Goal: Information Seeking & Learning: Learn about a topic

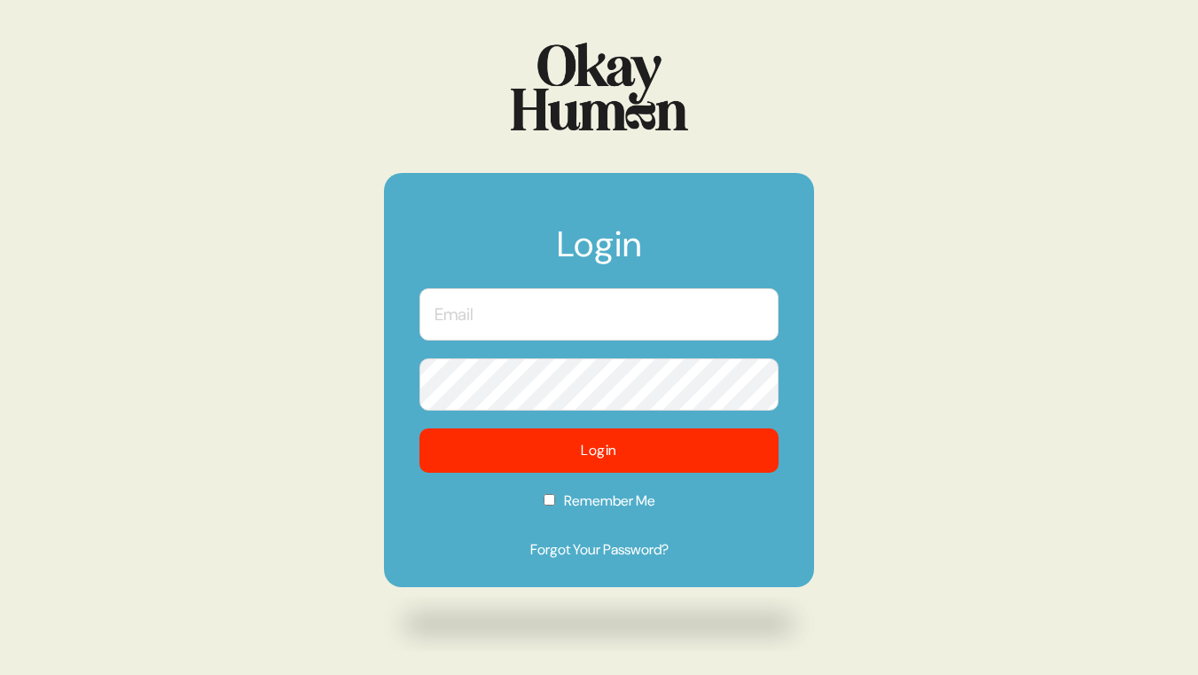
type input "[PERSON_NAME][EMAIL_ADDRESS][PERSON_NAME][DOMAIN_NAME]"
click at [384, 385] on form "Login [PERSON_NAME][EMAIL_ADDRESS][PERSON_NAME][DOMAIN_NAME] Login Remember Me …" at bounding box center [599, 380] width 430 height 414
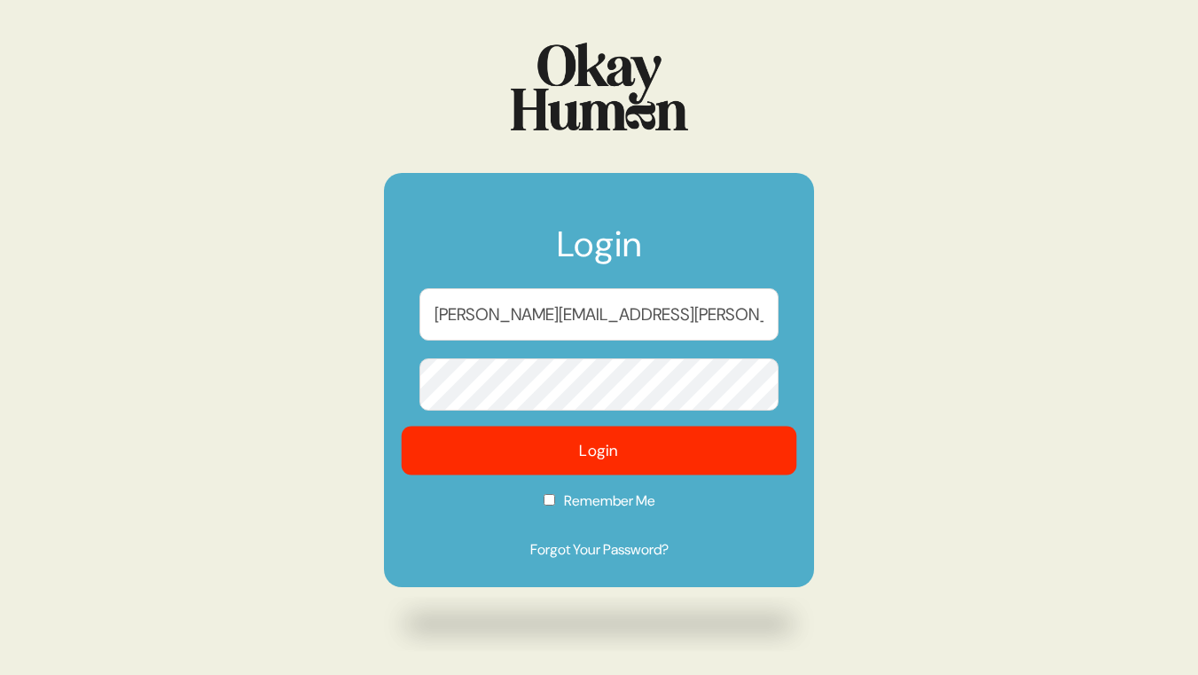
click at [466, 464] on button "Login" at bounding box center [599, 450] width 395 height 49
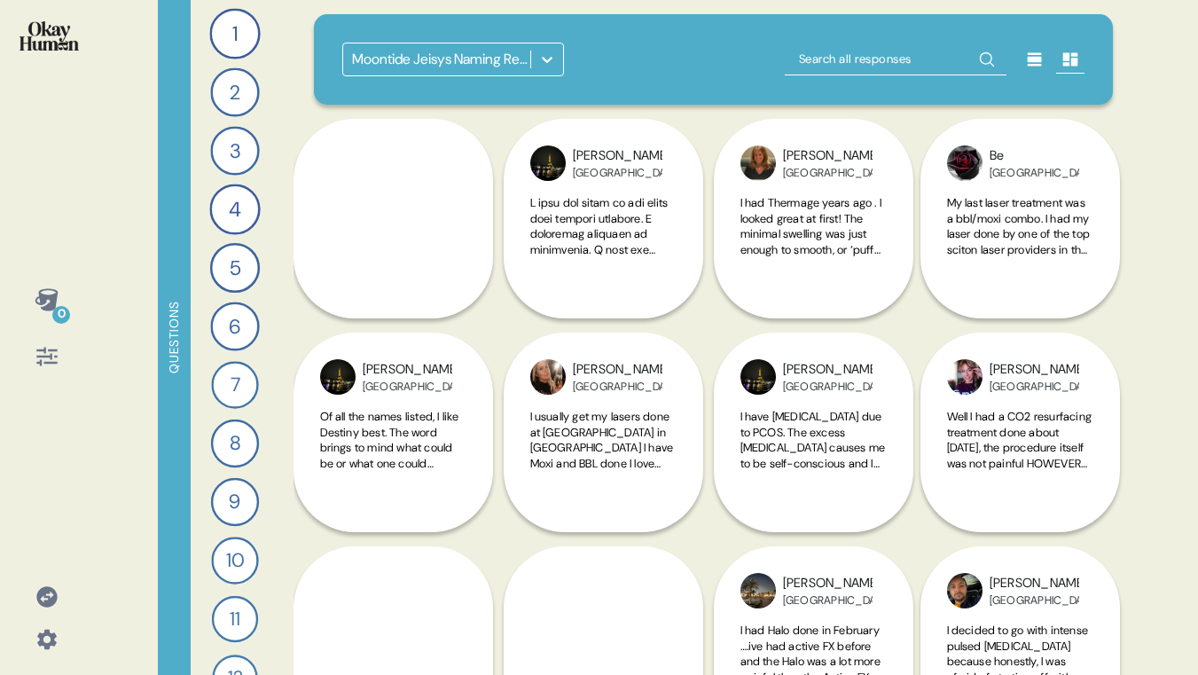
click at [556, 62] on div at bounding box center [547, 59] width 32 height 32
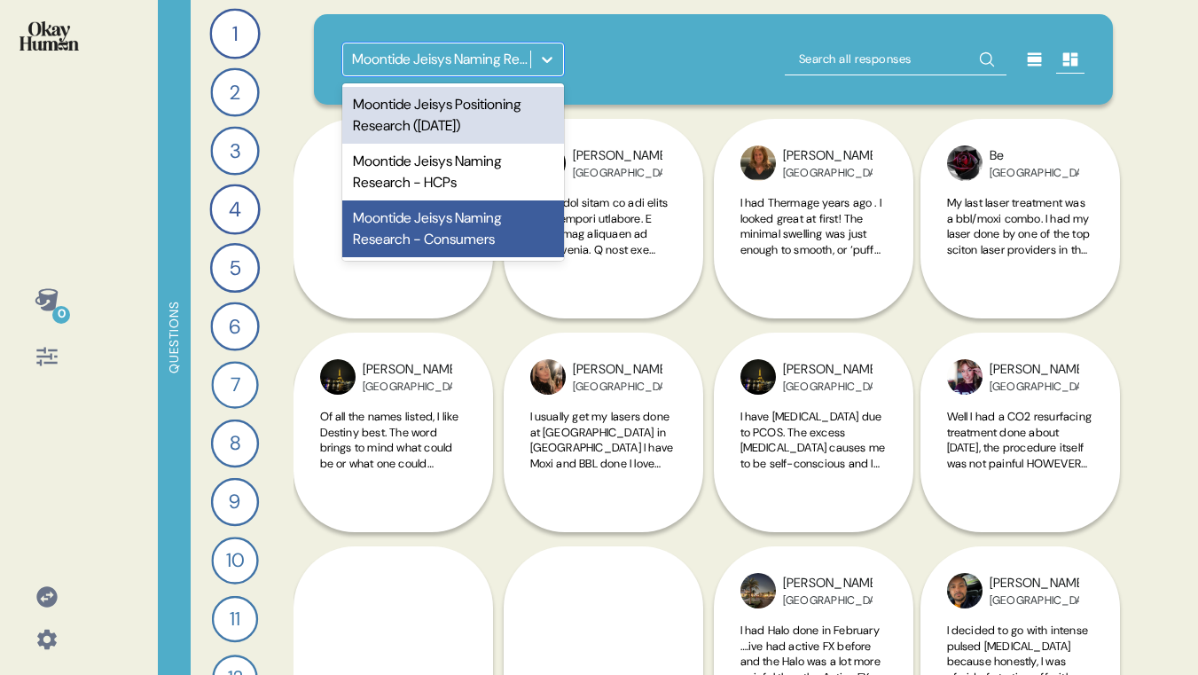
click at [435, 117] on div "Moontide Jeisys Positioning Research ([DATE])" at bounding box center [453, 115] width 222 height 57
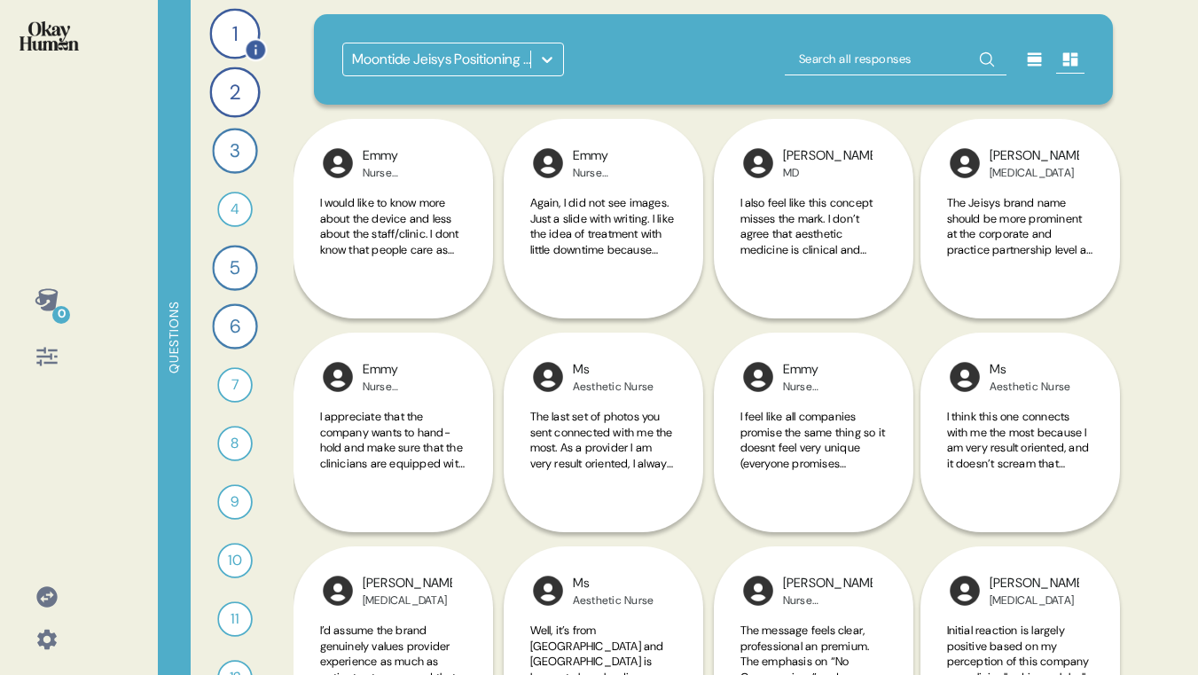
click at [228, 43] on div "1" at bounding box center [234, 33] width 51 height 51
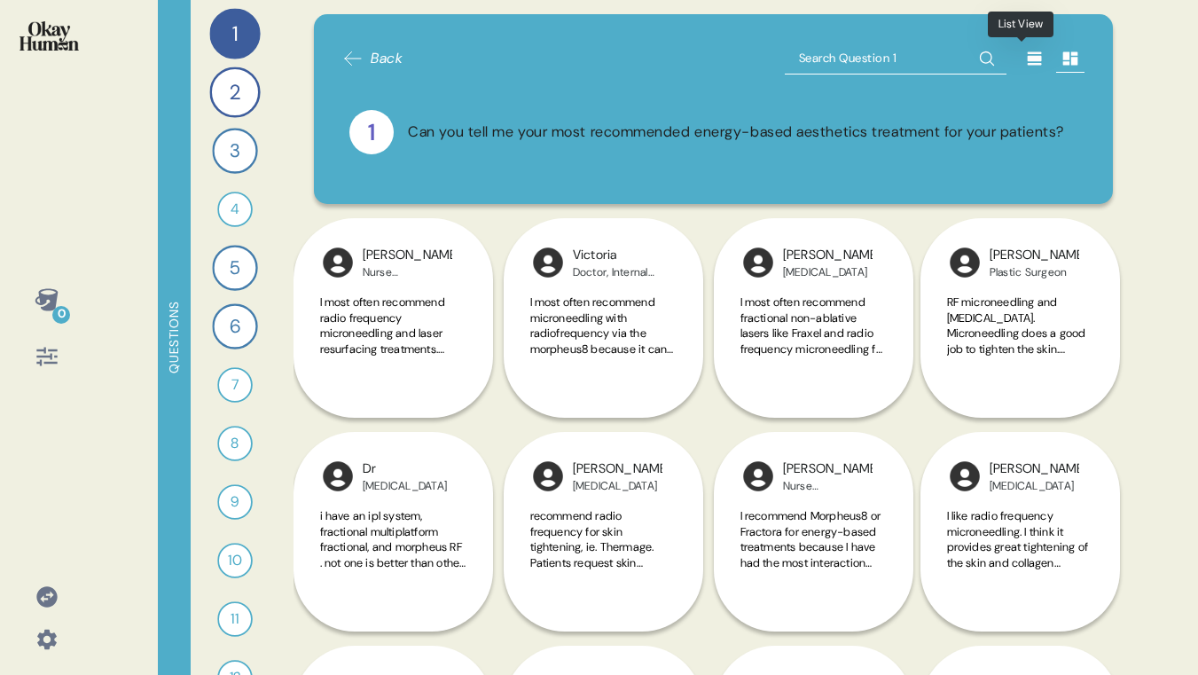
click at [1027, 59] on icon at bounding box center [1034, 58] width 14 height 13
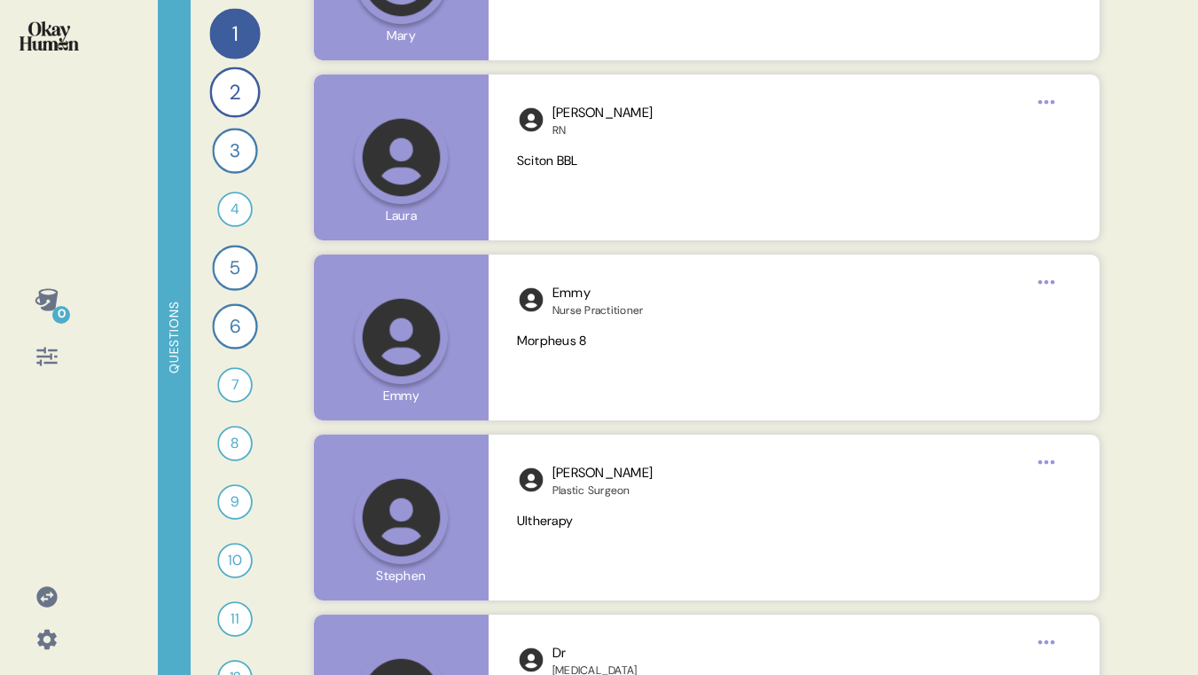
scroll to position [5612, 0]
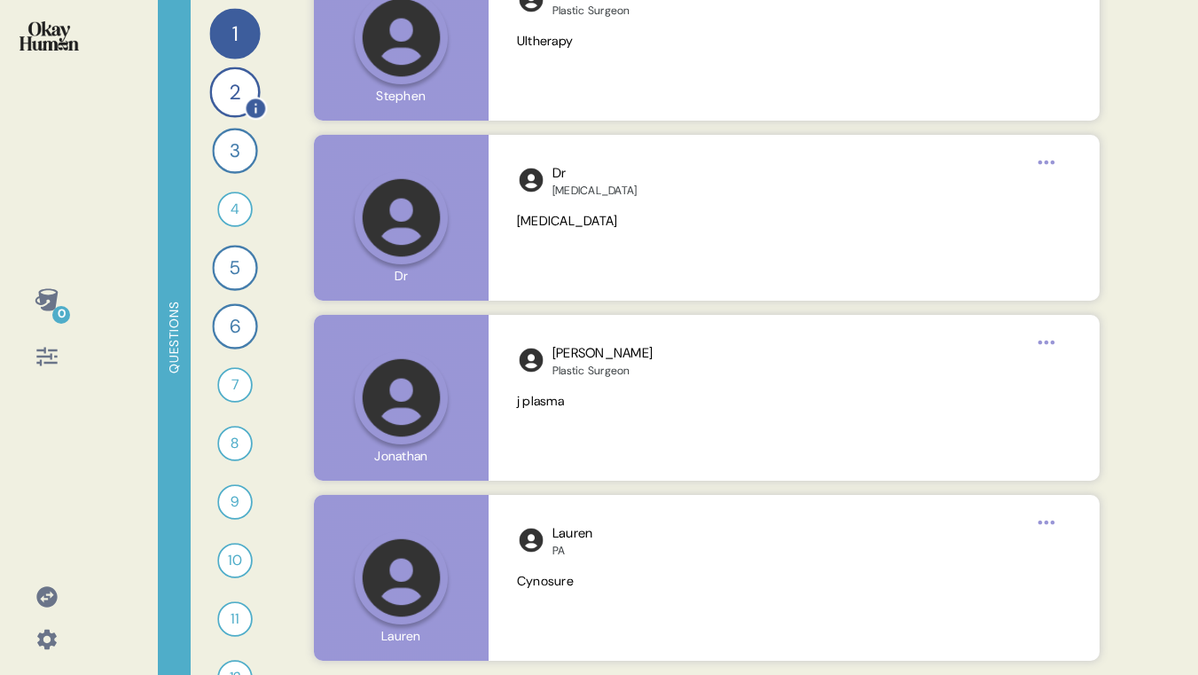
click at [211, 95] on div "2" at bounding box center [234, 91] width 51 height 51
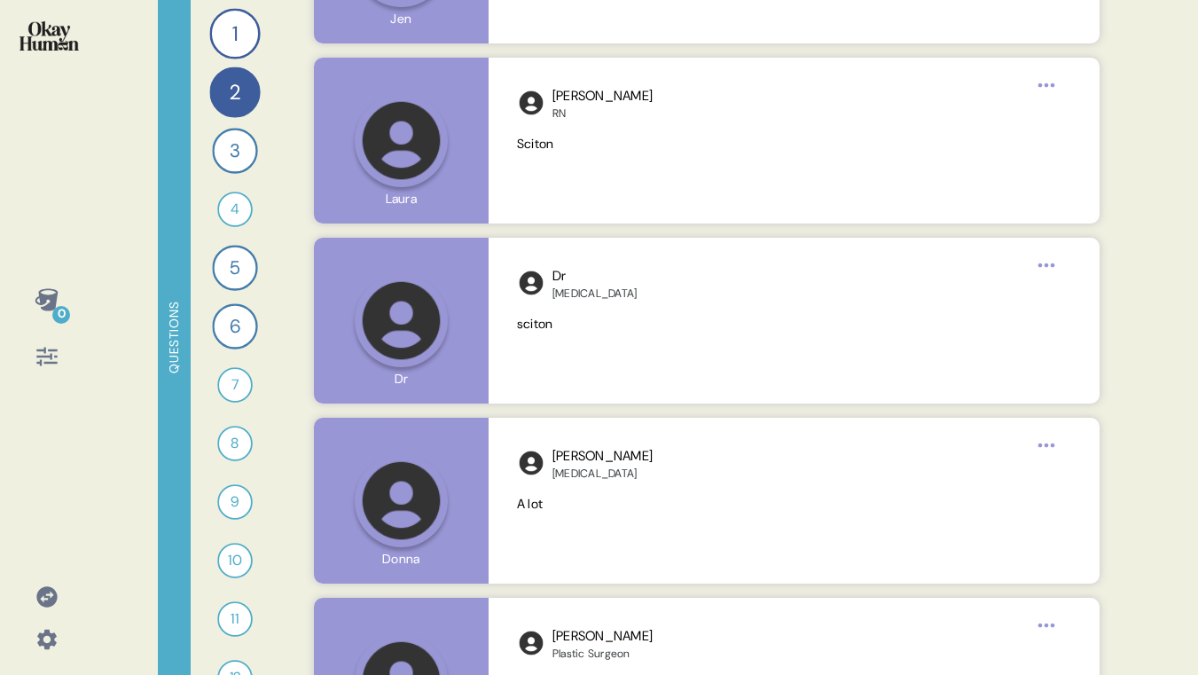
scroll to position [5533, 0]
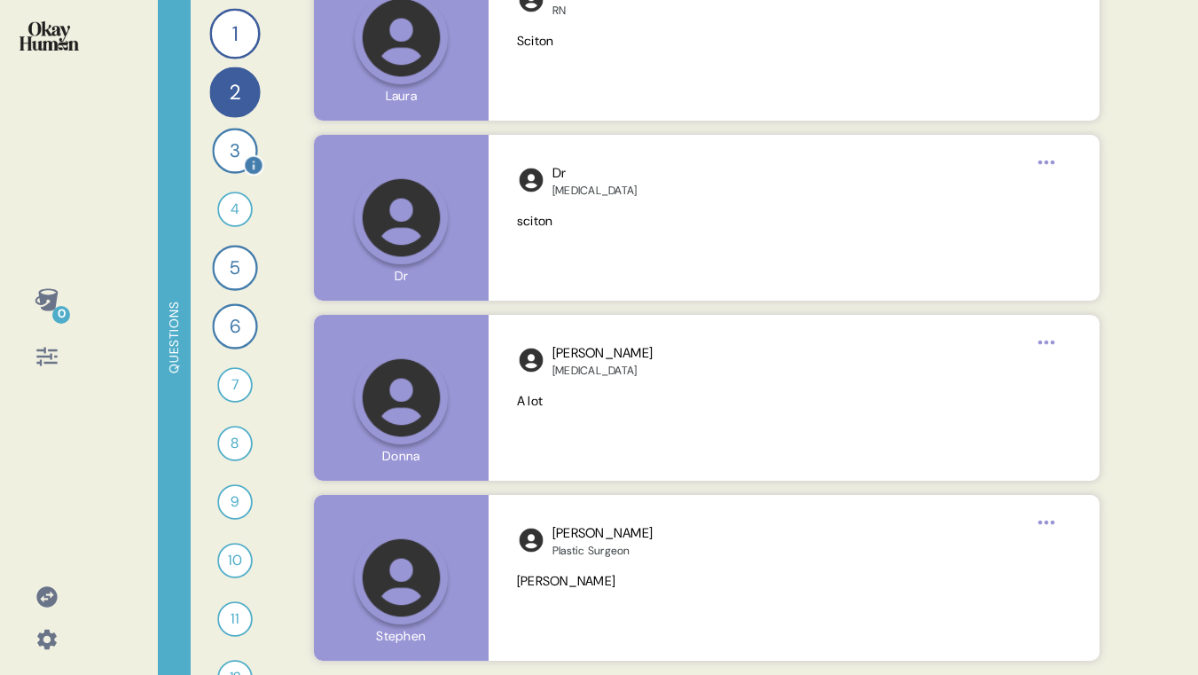
click at [225, 148] on div "3" at bounding box center [234, 150] width 45 height 45
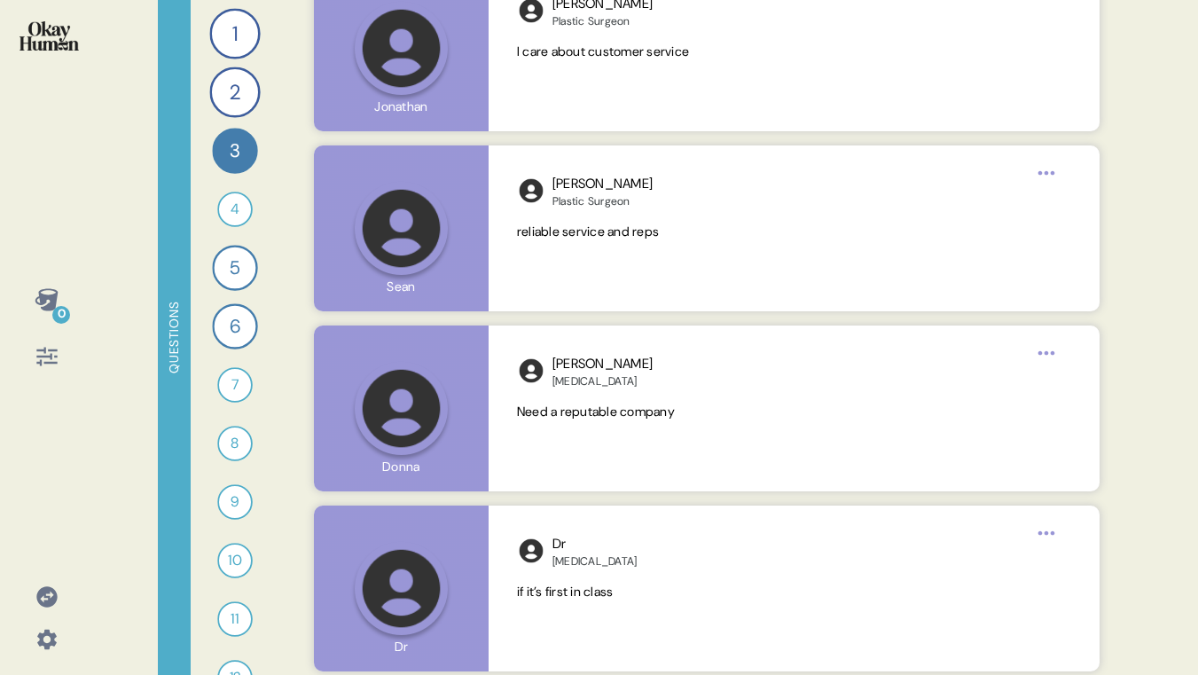
scroll to position [5508, 0]
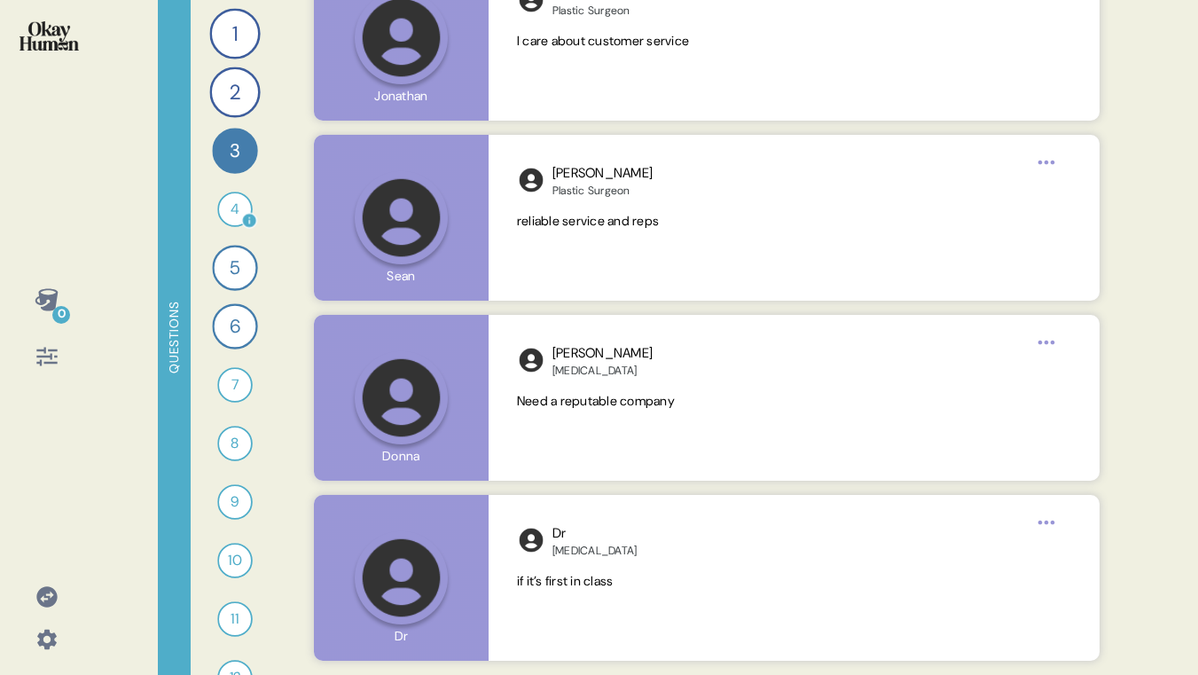
click at [227, 213] on div "4" at bounding box center [234, 208] width 35 height 35
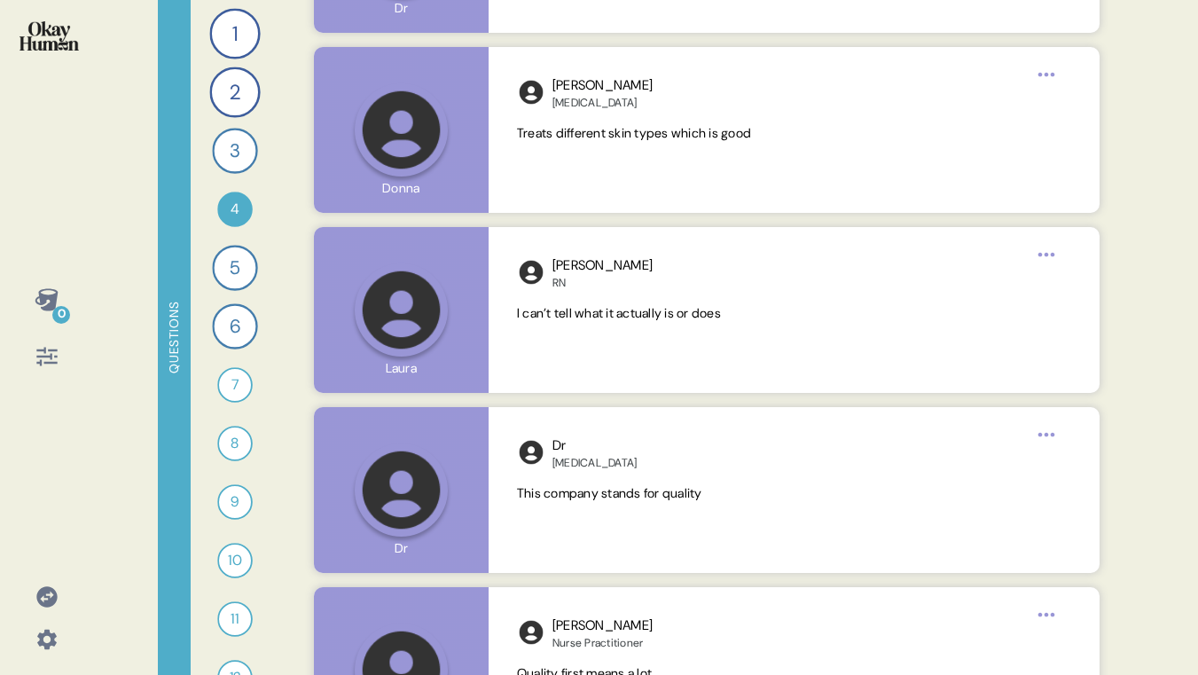
scroll to position [5246, 0]
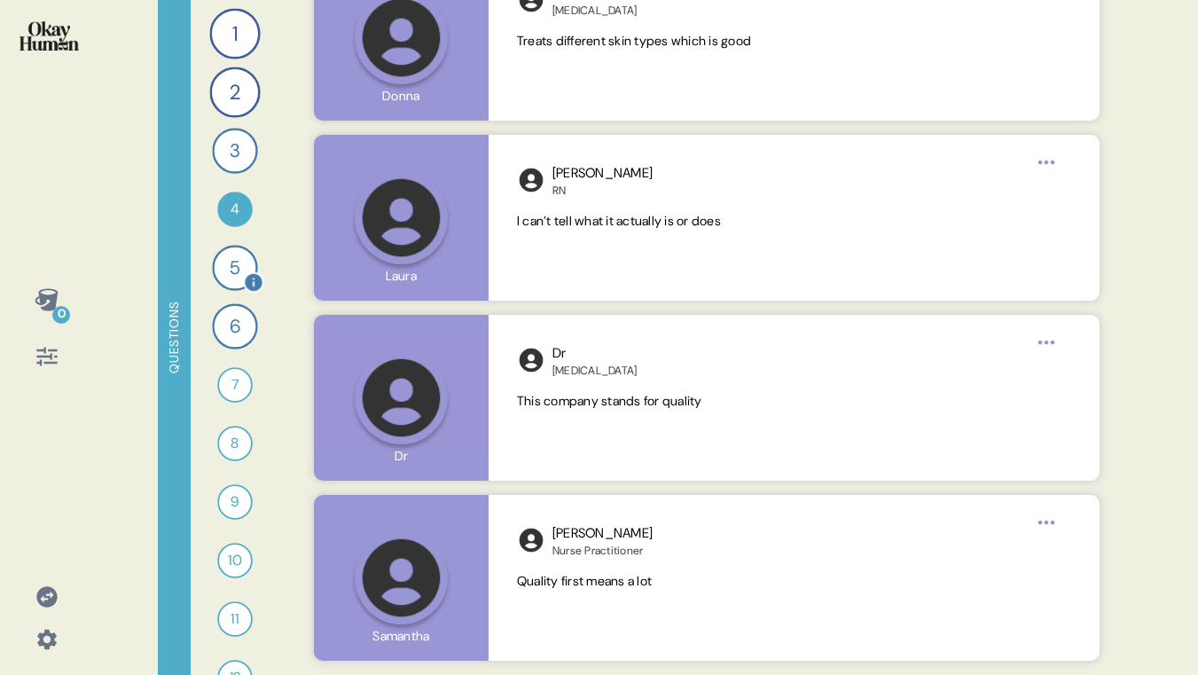
click at [225, 271] on div "5" at bounding box center [234, 267] width 45 height 45
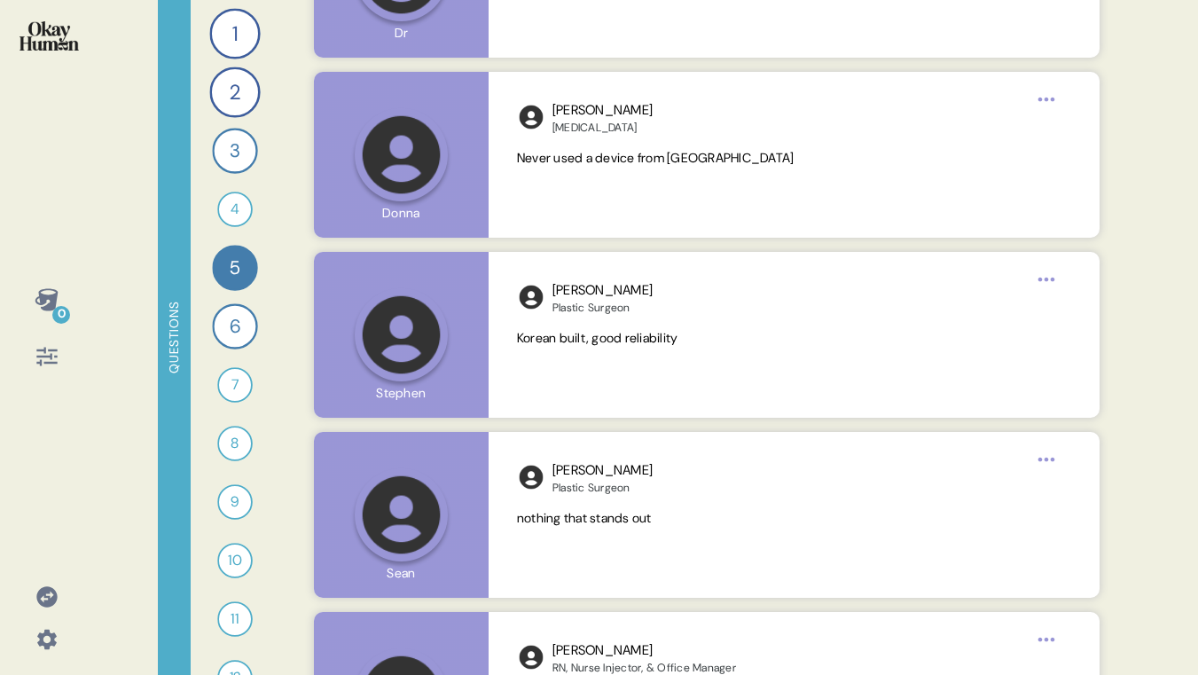
scroll to position [5605, 0]
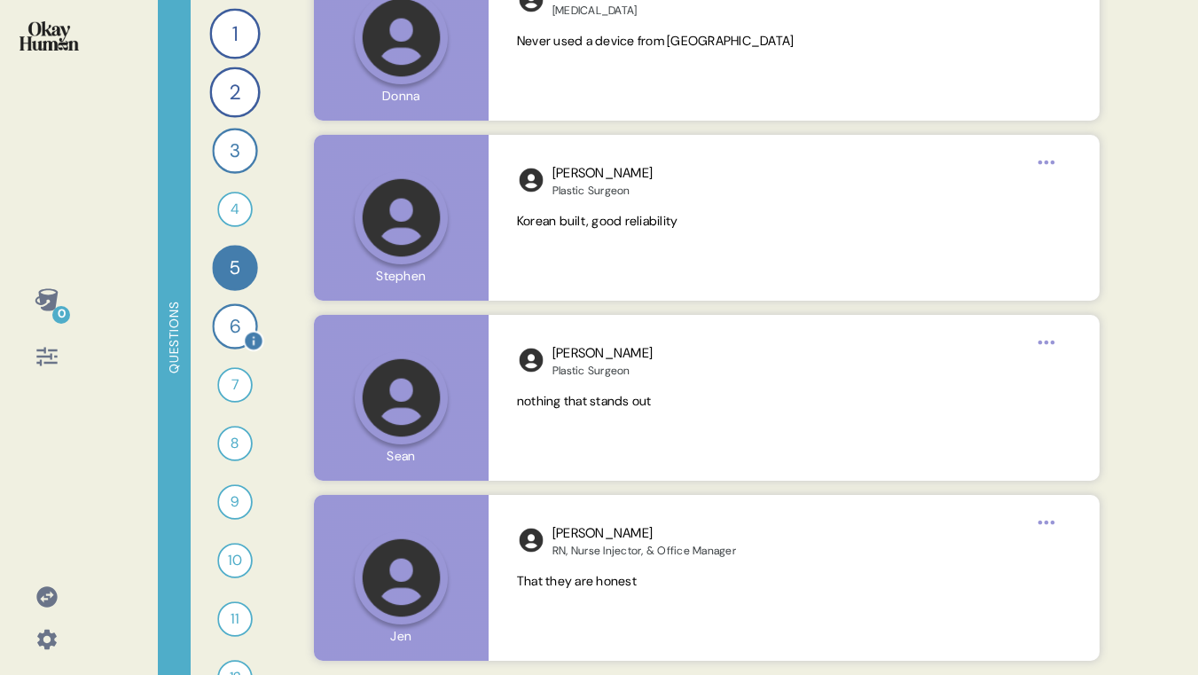
click at [223, 328] on div "6" at bounding box center [234, 325] width 45 height 45
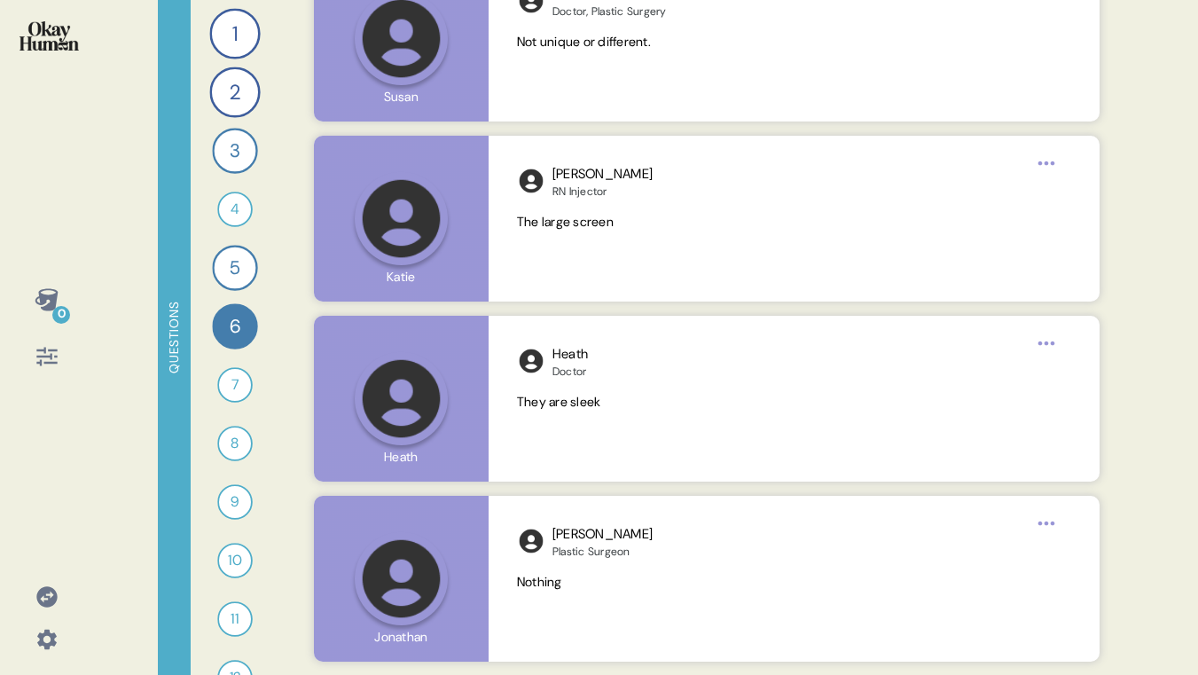
scroll to position [5317, 0]
click at [232, 388] on div "7" at bounding box center [234, 384] width 35 height 35
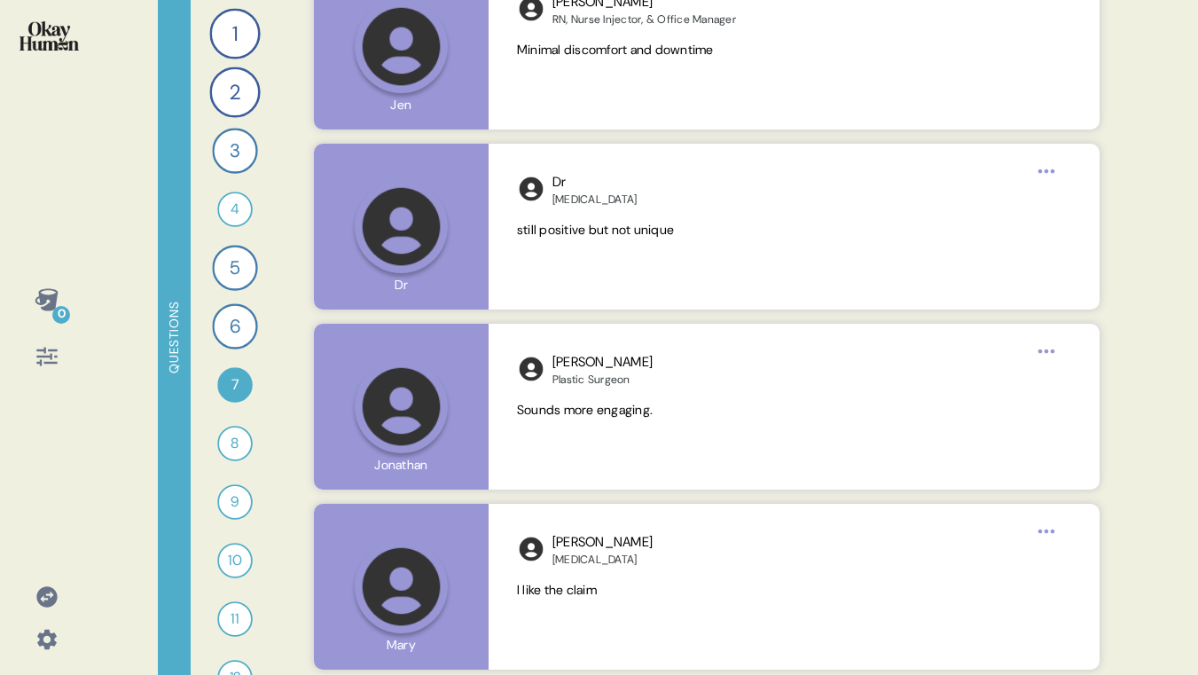
scroll to position [5208, 0]
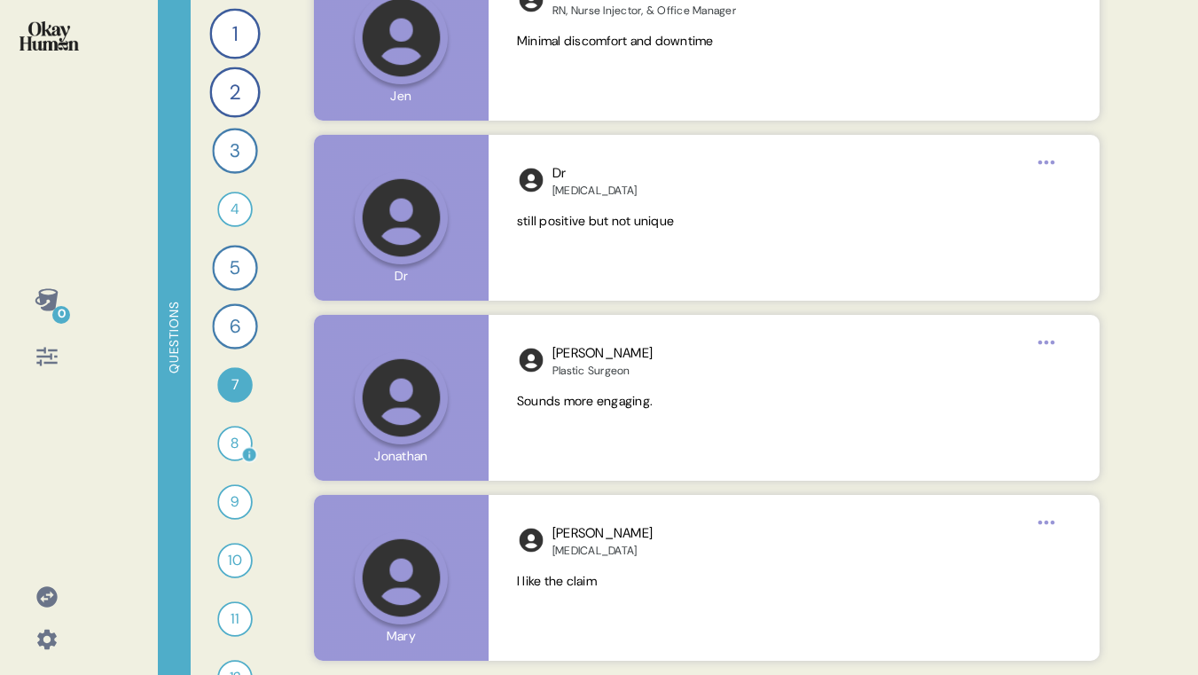
click at [227, 441] on div "8" at bounding box center [234, 443] width 35 height 35
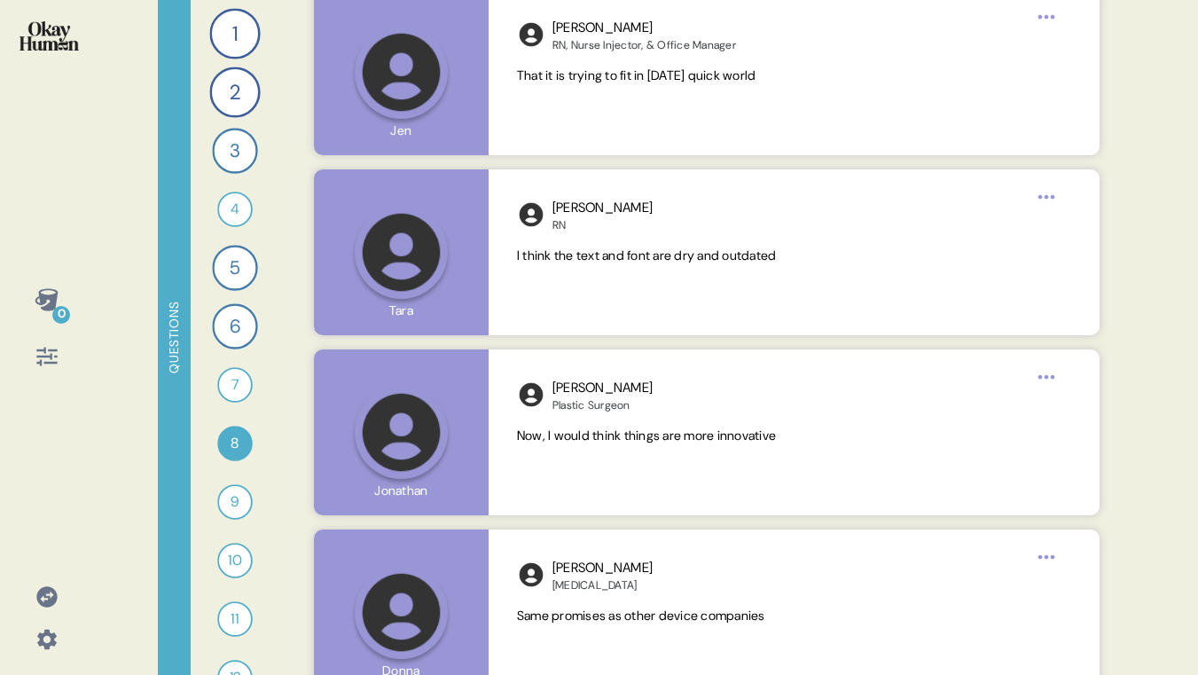
scroll to position [5091, 0]
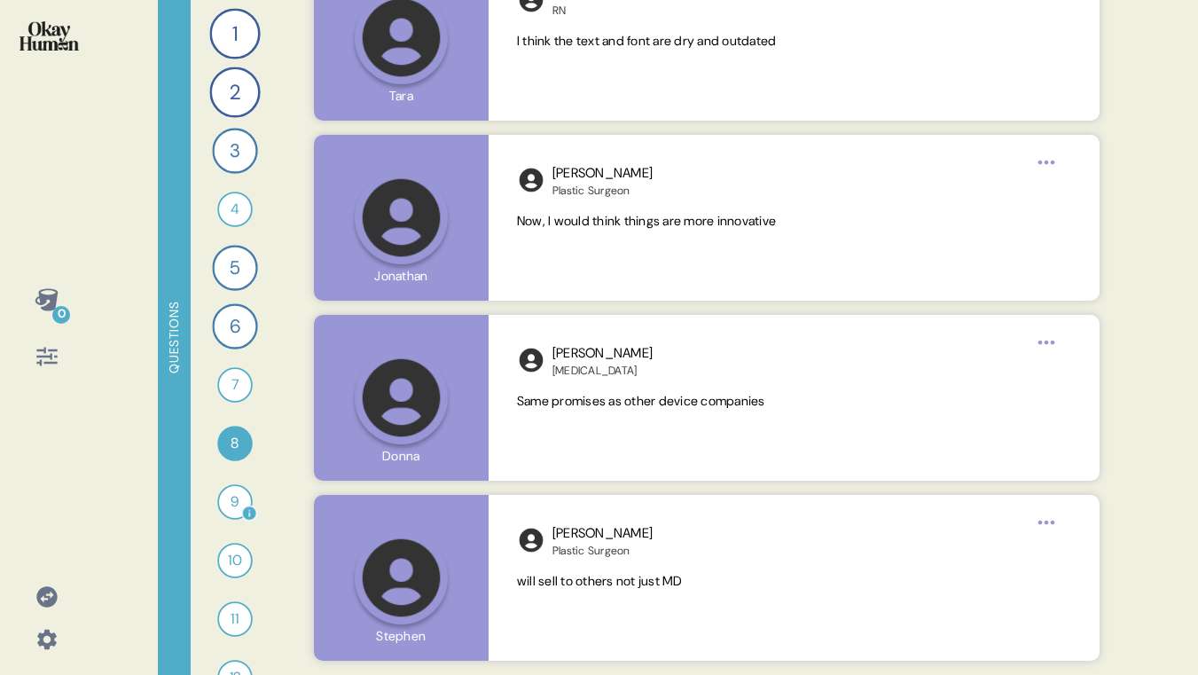
click at [236, 496] on div "9" at bounding box center [234, 501] width 35 height 35
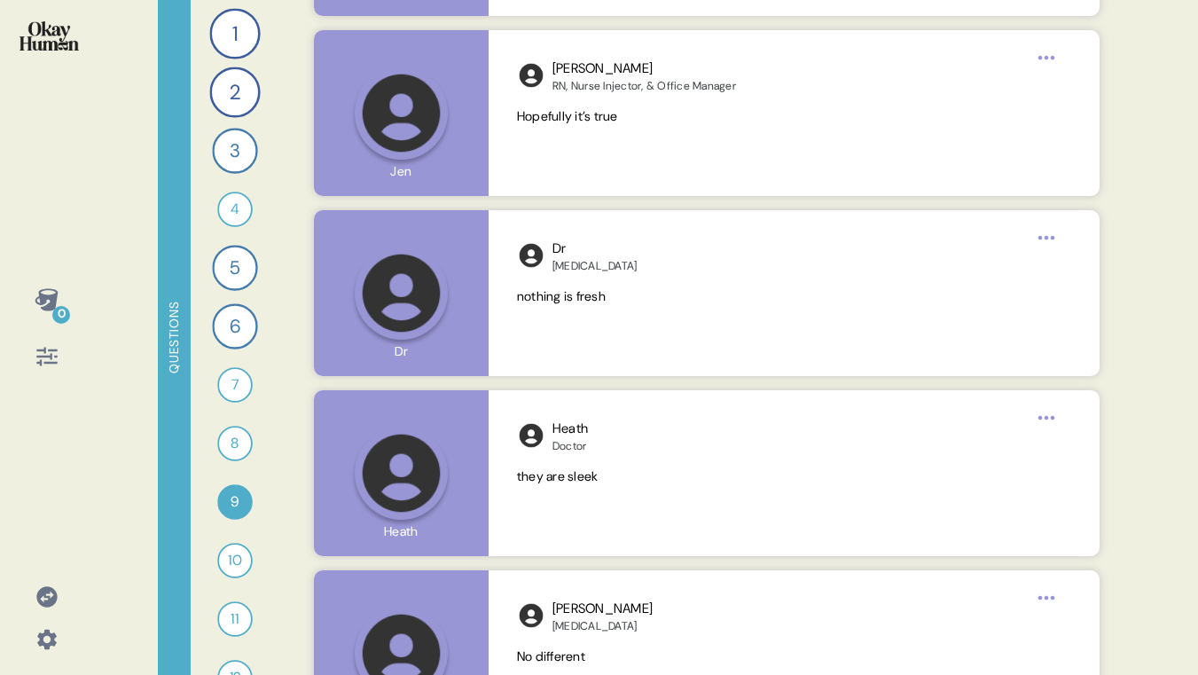
scroll to position [4918, 0]
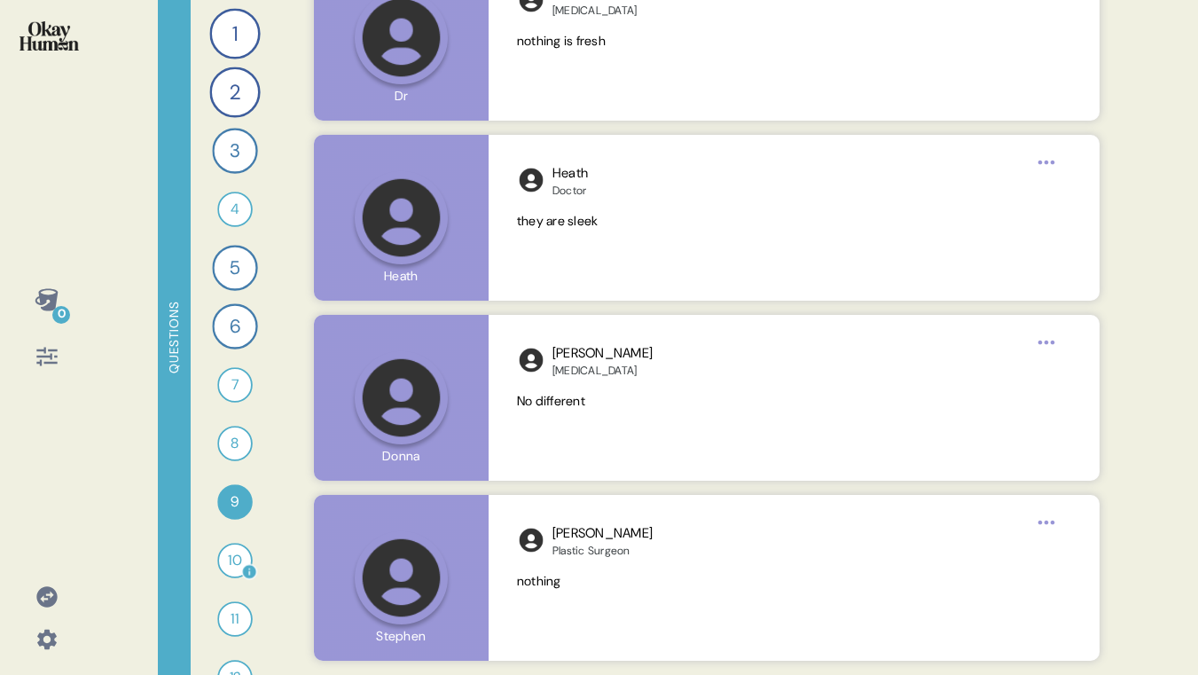
click at [223, 556] on div "10" at bounding box center [234, 560] width 35 height 35
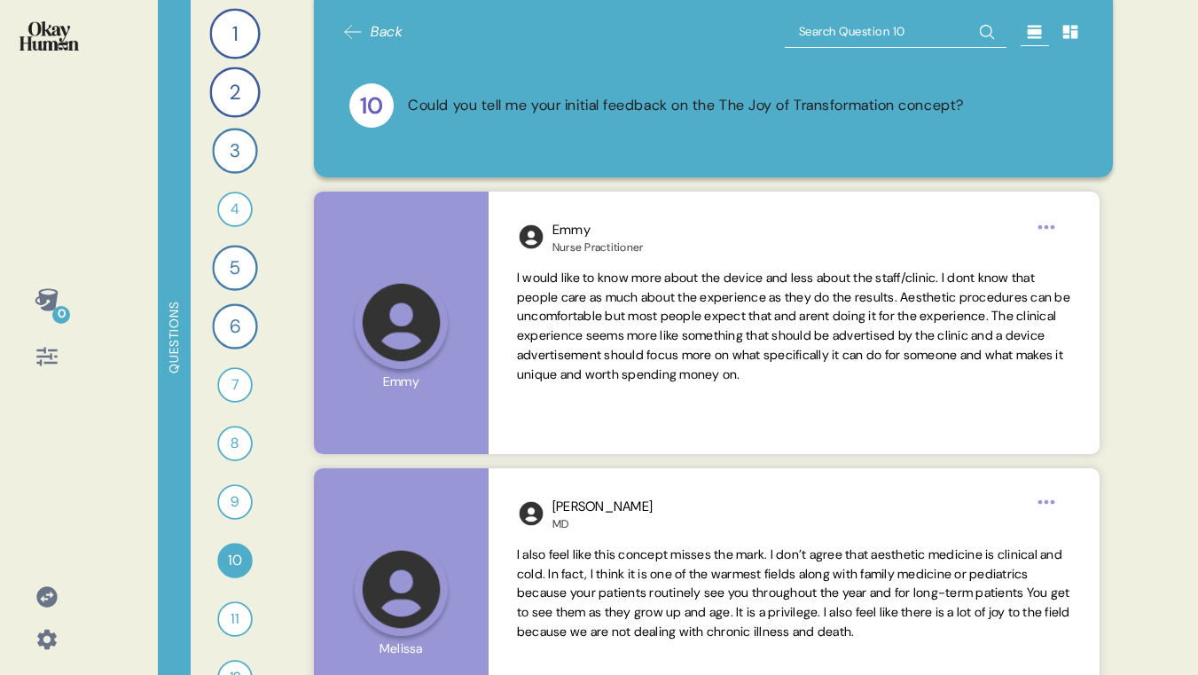
scroll to position [162, 0]
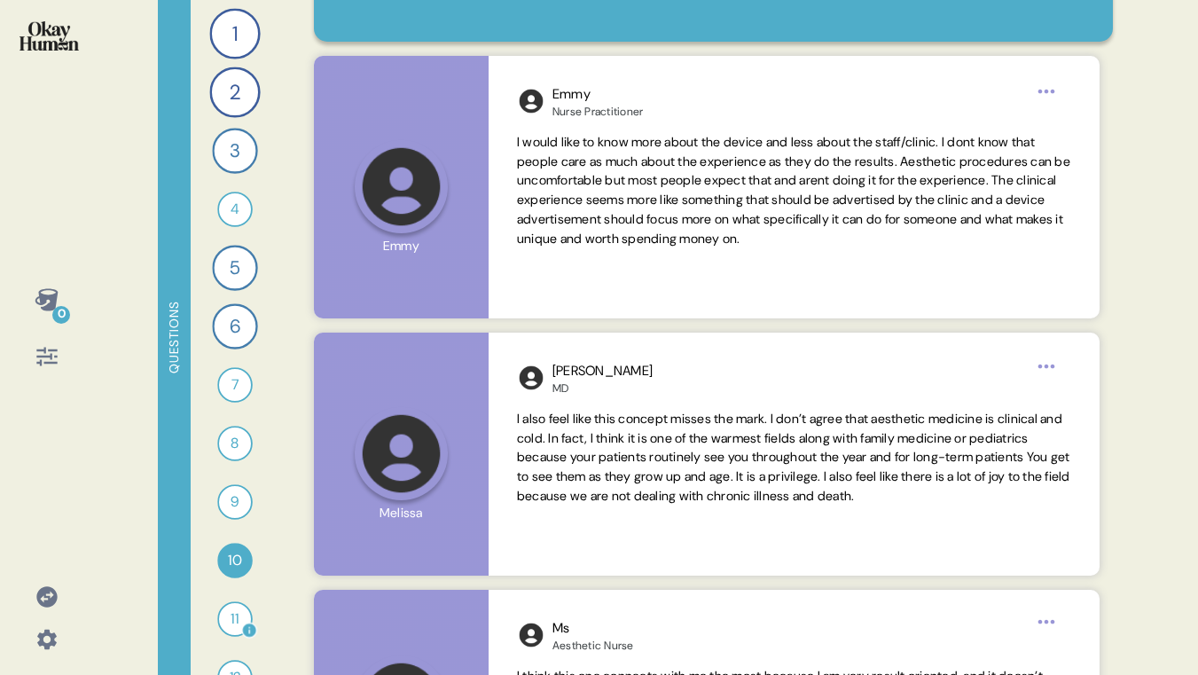
click at [236, 619] on div "11" at bounding box center [234, 618] width 35 height 35
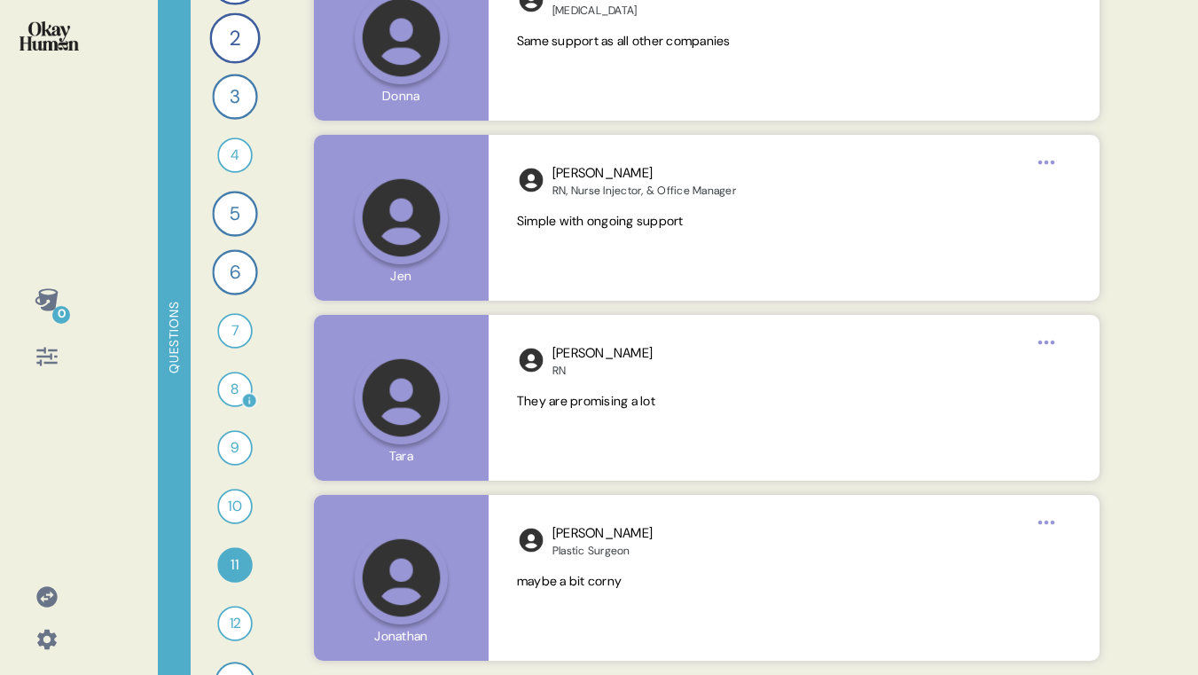
scroll to position [217, 0]
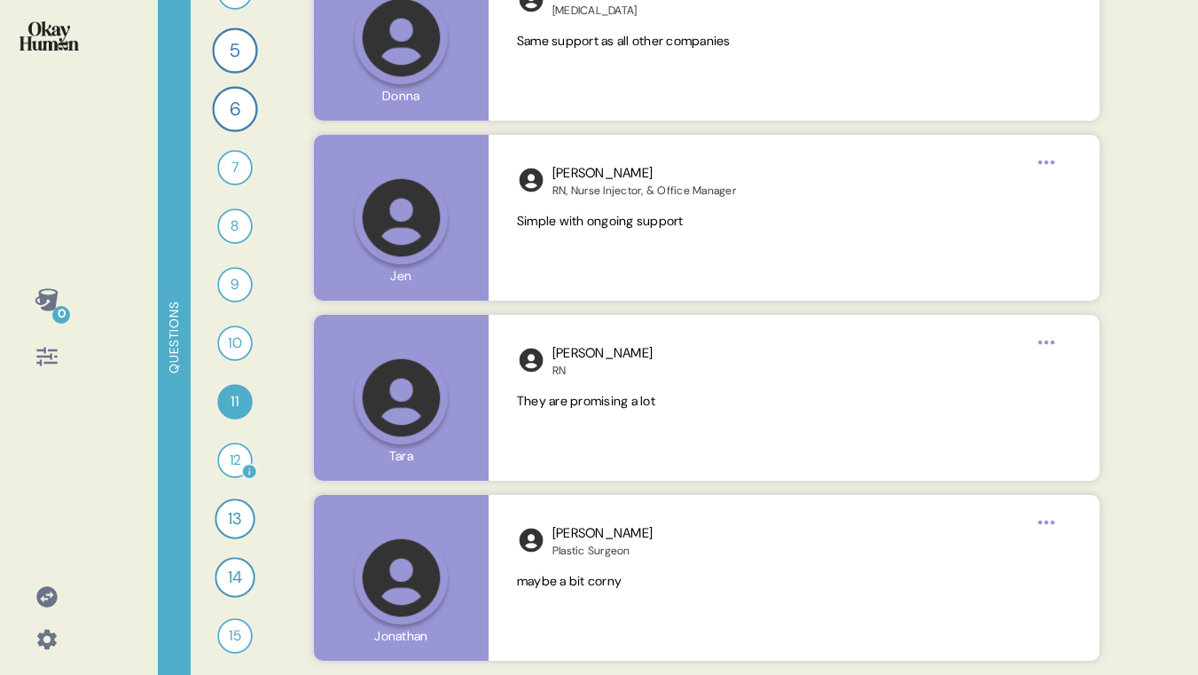
click at [232, 453] on div "12" at bounding box center [234, 459] width 35 height 35
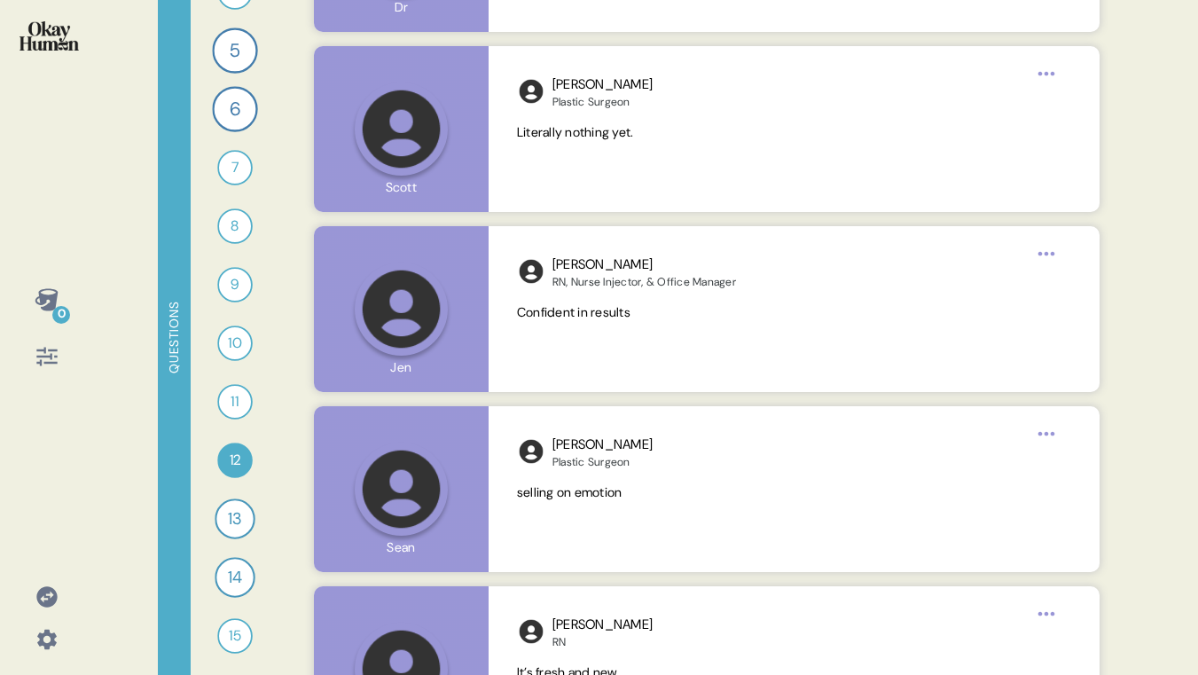
scroll to position [4975, 0]
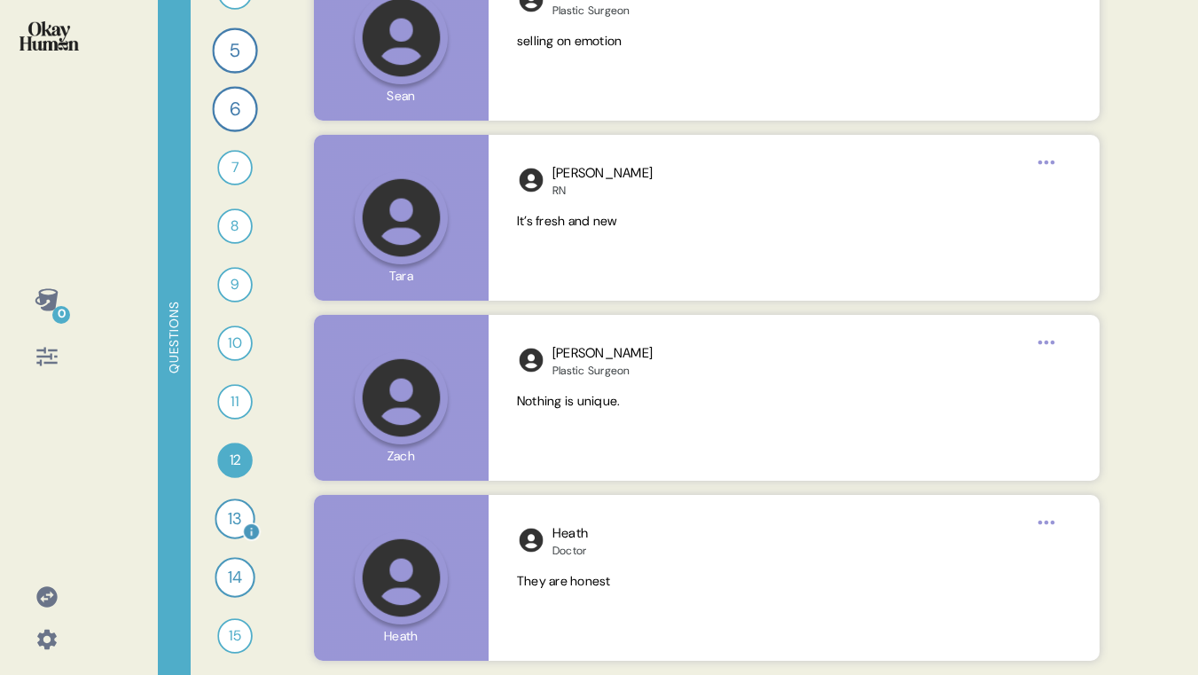
click at [231, 519] on div "13" at bounding box center [235, 518] width 40 height 40
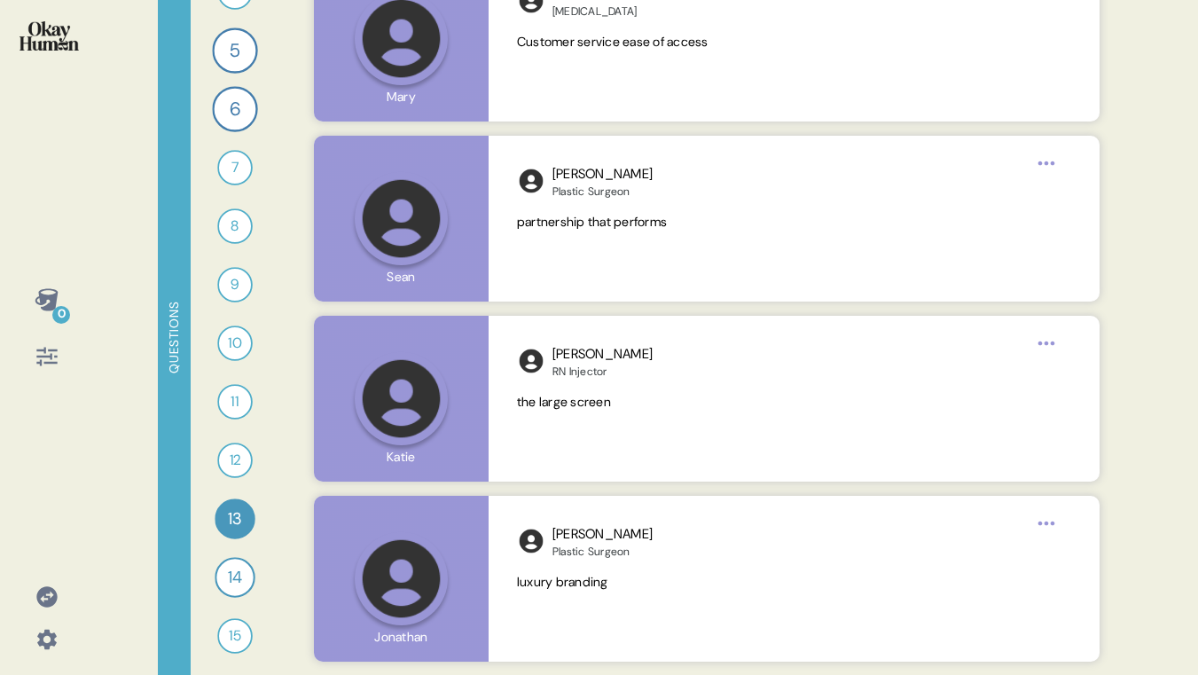
scroll to position [5502, 0]
click at [223, 577] on div "14" at bounding box center [235, 577] width 40 height 40
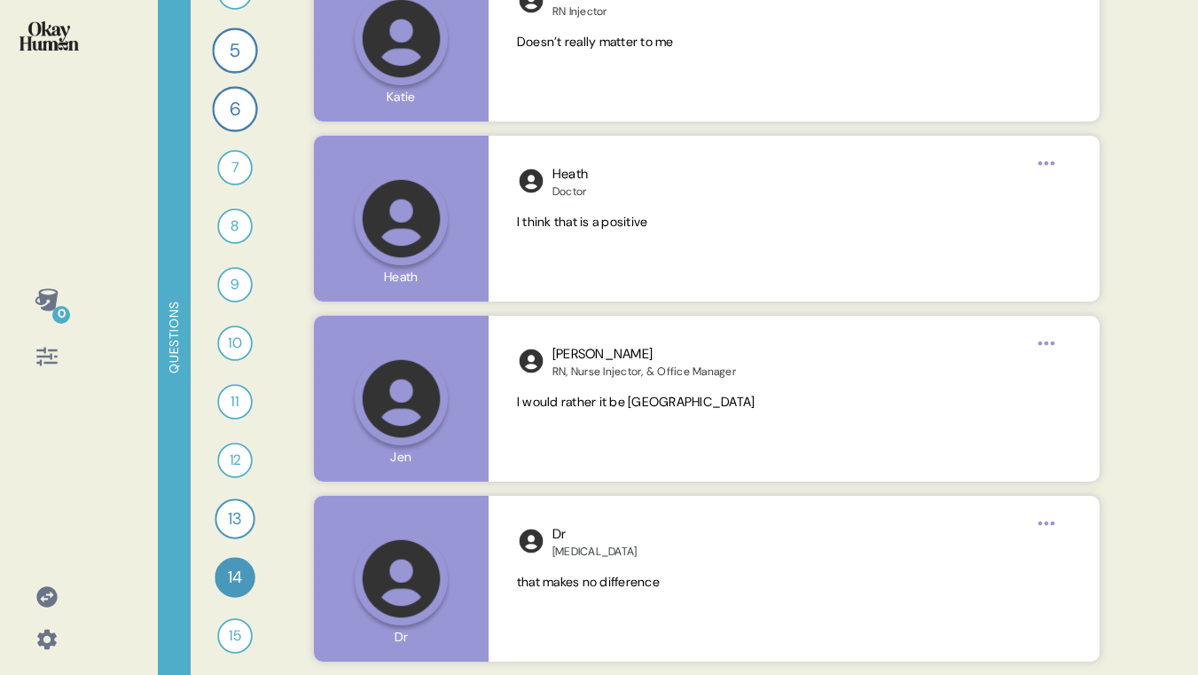
scroll to position [5292, 0]
click at [223, 628] on div "15" at bounding box center [234, 635] width 35 height 35
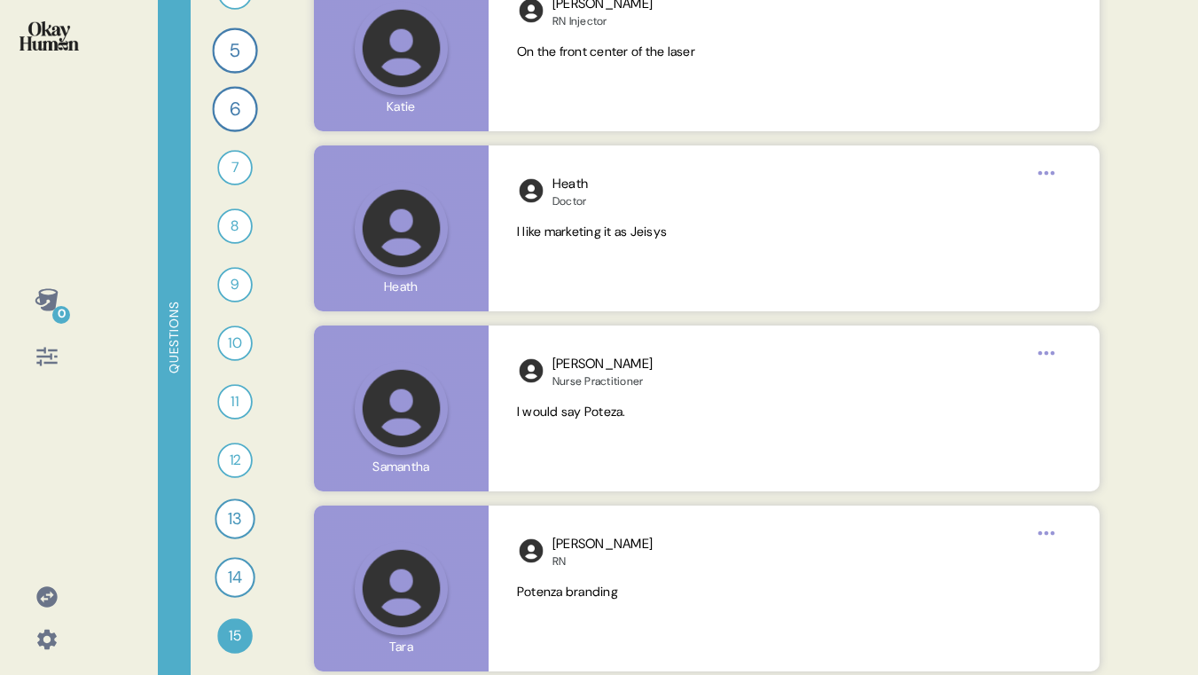
scroll to position [5245, 0]
